Goal: Contribute content

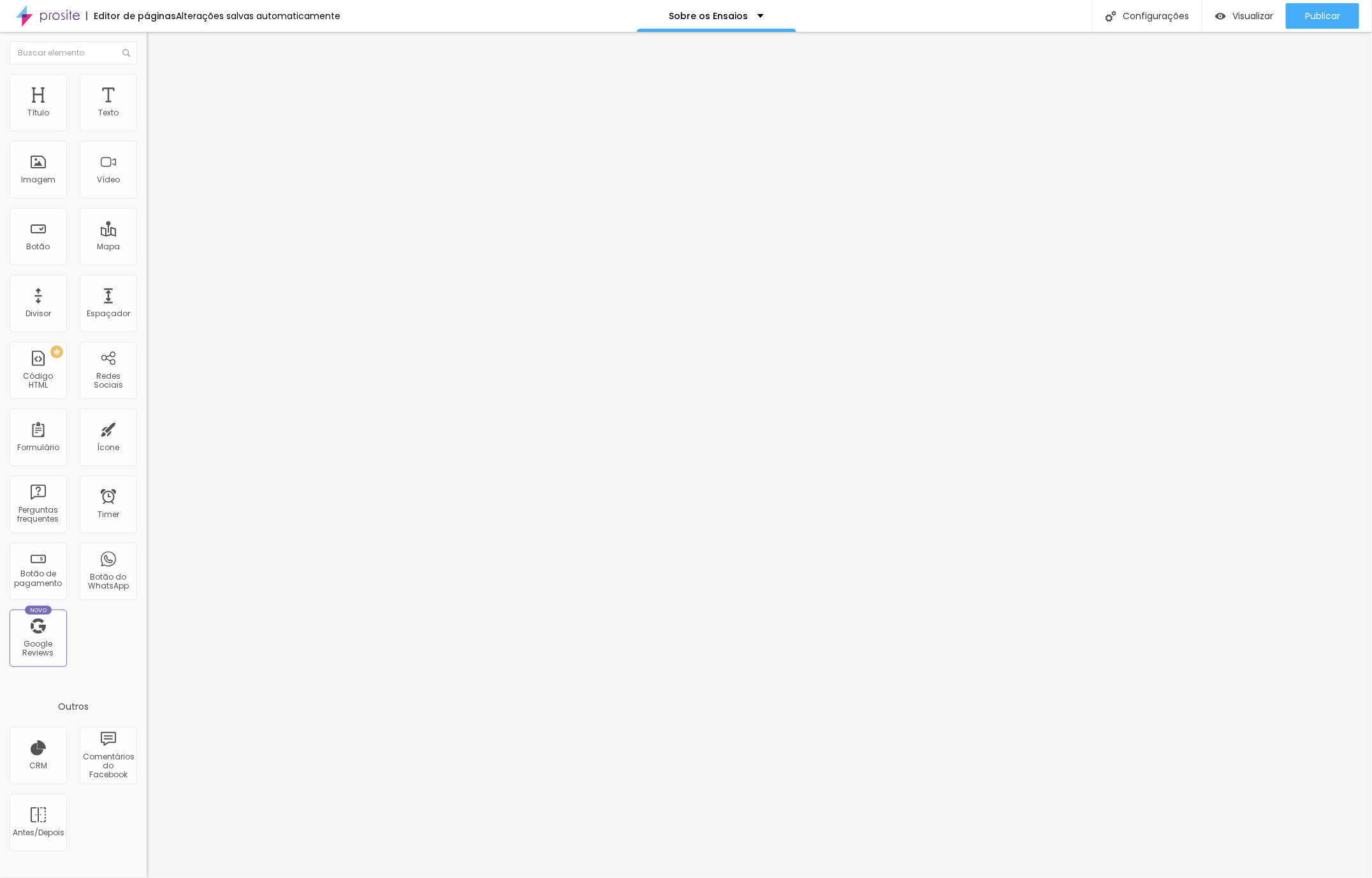
click at [147, 87] on li "Avançado" at bounding box center [220, 93] width 147 height 13
click at [147, 504] on input "text" at bounding box center [223, 511] width 153 height 13
click at [147, 467] on input "text" at bounding box center [223, 474] width 153 height 13
paste input "<iframe width="462" height="822" src="[URL][DOMAIN_NAME]" title="Milene Gensas …"
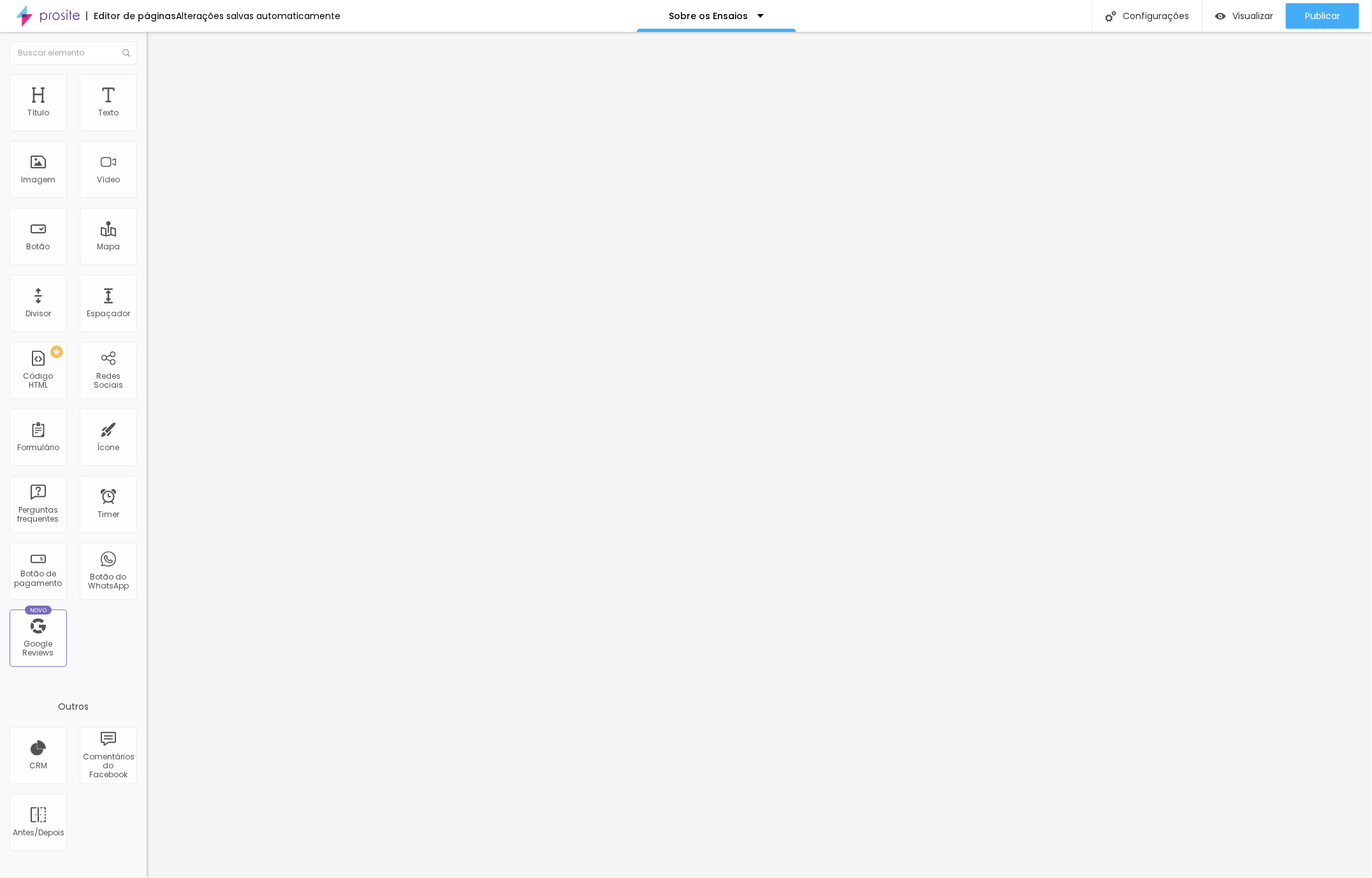
type input "<iframe width="462" height="822" src="[URL][DOMAIN_NAME]" title="Milene Gensas …"
click at [147, 119] on input "[URL][DOMAIN_NAME]" at bounding box center [223, 114] width 153 height 13
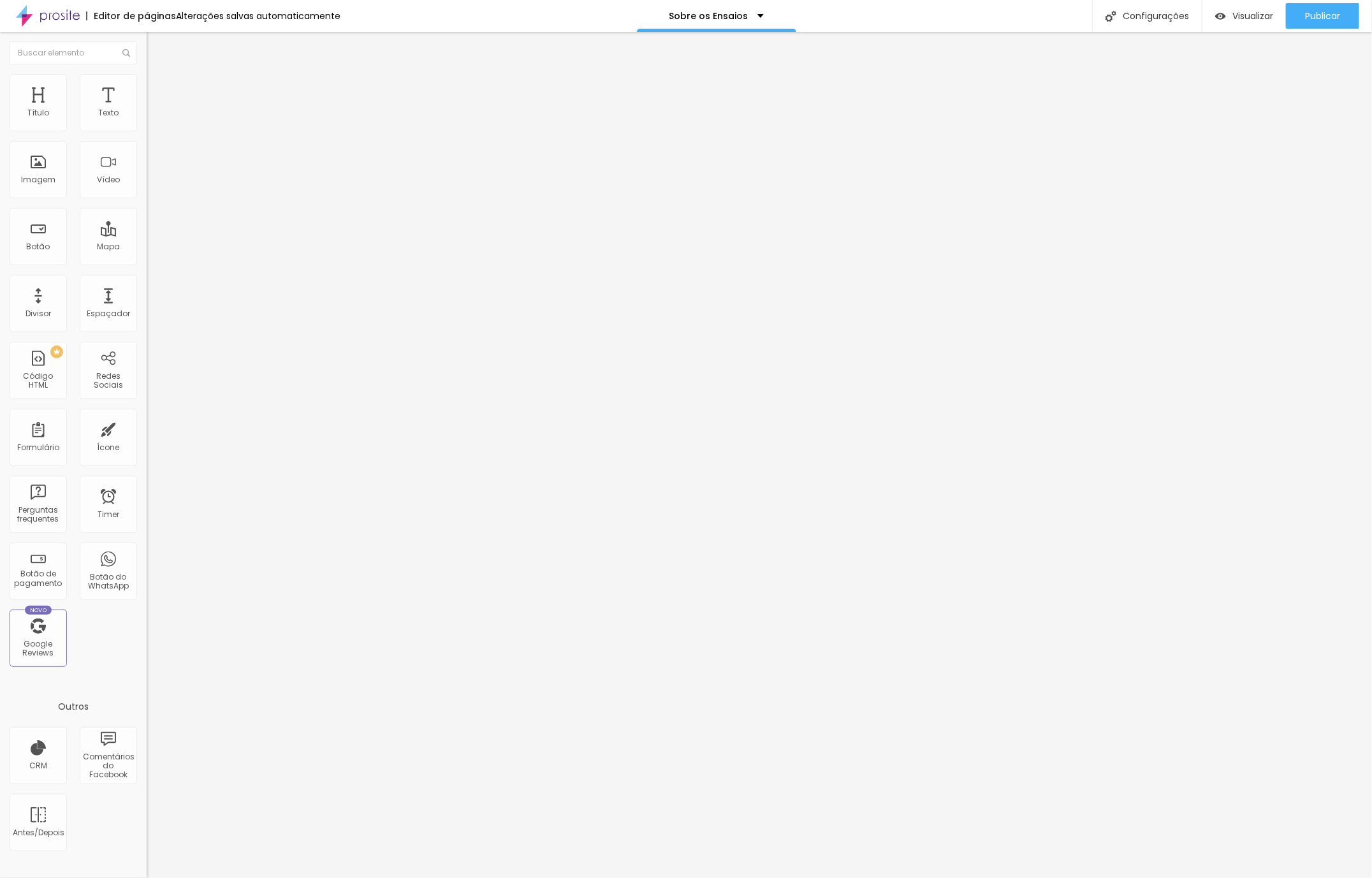
click at [147, 87] on img at bounding box center [152, 92] width 11 height 11
click at [147, 636] on div at bounding box center [220, 684] width 147 height 96
click at [147, 119] on input "[URL][DOMAIN_NAME]" at bounding box center [223, 114] width 153 height 13
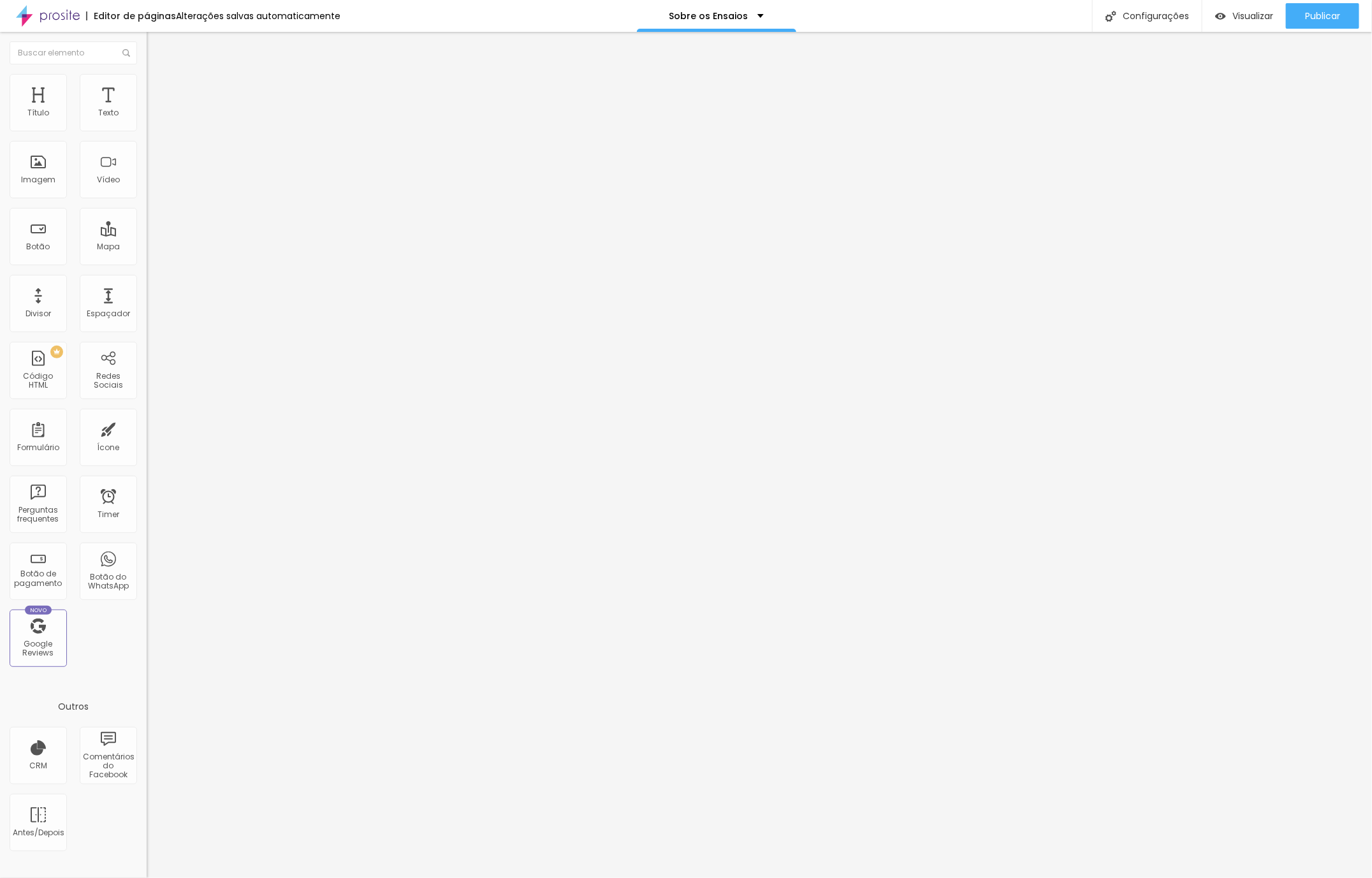
click at [147, 119] on input "[URL][DOMAIN_NAME]" at bounding box center [223, 114] width 153 height 13
paste input "<iframe width="462" height="822" src="[URL][DOMAIN_NAME]" title="Milene Gensas …"
type input "<iframe width="462" height="822" src="[URL][DOMAIN_NAME]" title="Milene Gensas …"
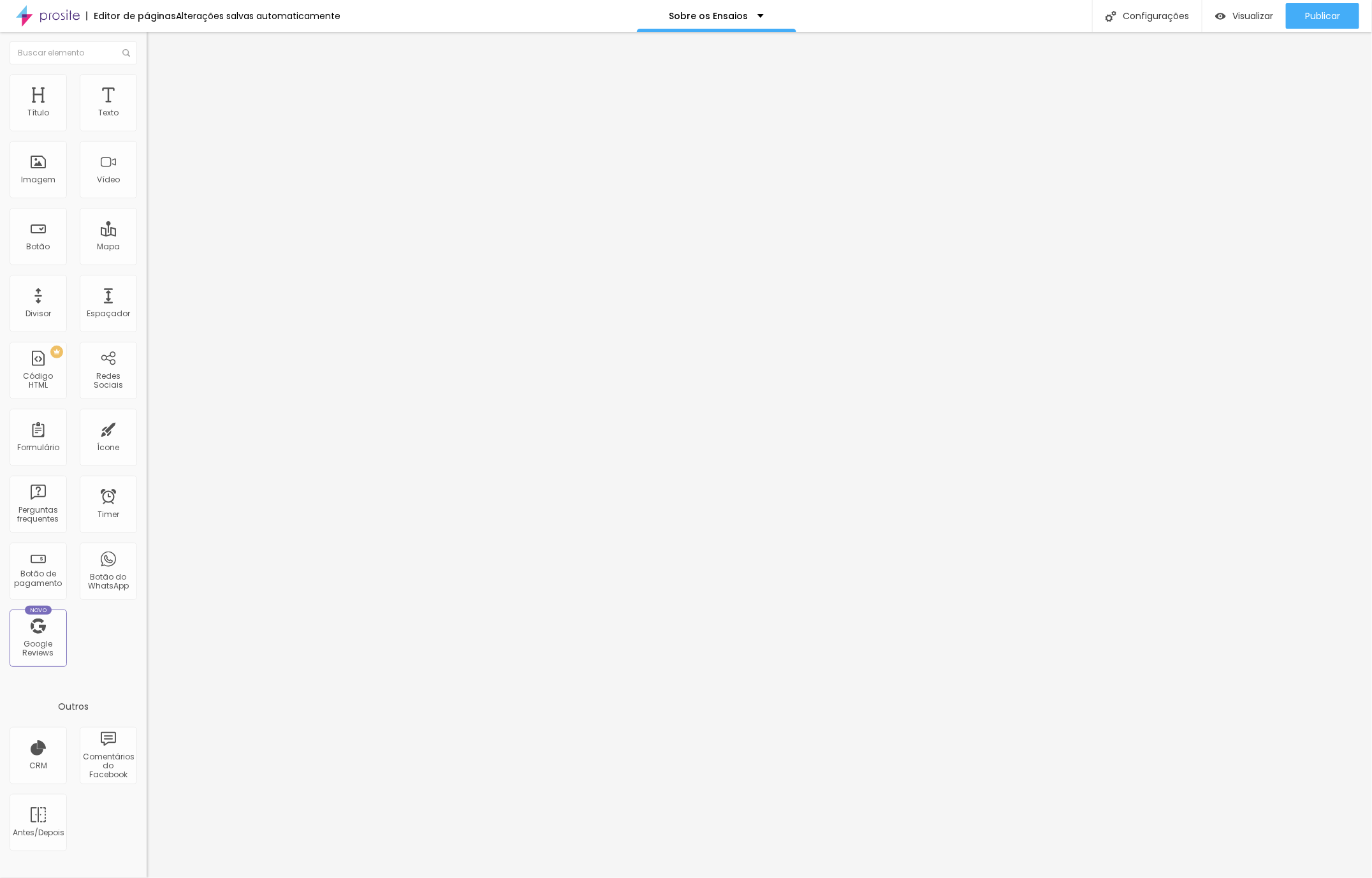
drag, startPoint x: 65, startPoint y: 378, endPoint x: 111, endPoint y: 358, distance: 50.2
click at [147, 378] on div "Editar Vídeo Conteúdo Estilo Avançado URL do vídeo <iframe width="462" height="…" at bounding box center [220, 455] width 147 height 846
click at [1306, 14] on span "Publicar" at bounding box center [1322, 16] width 35 height 10
click at [1251, 11] on span "Visualizar" at bounding box center [1240, 16] width 41 height 10
click at [147, 119] on input "<iframe width="462" height="822" src="[URL][DOMAIN_NAME]" title="Milene Gensas …" at bounding box center [223, 114] width 153 height 13
